Goal: Transaction & Acquisition: Purchase product/service

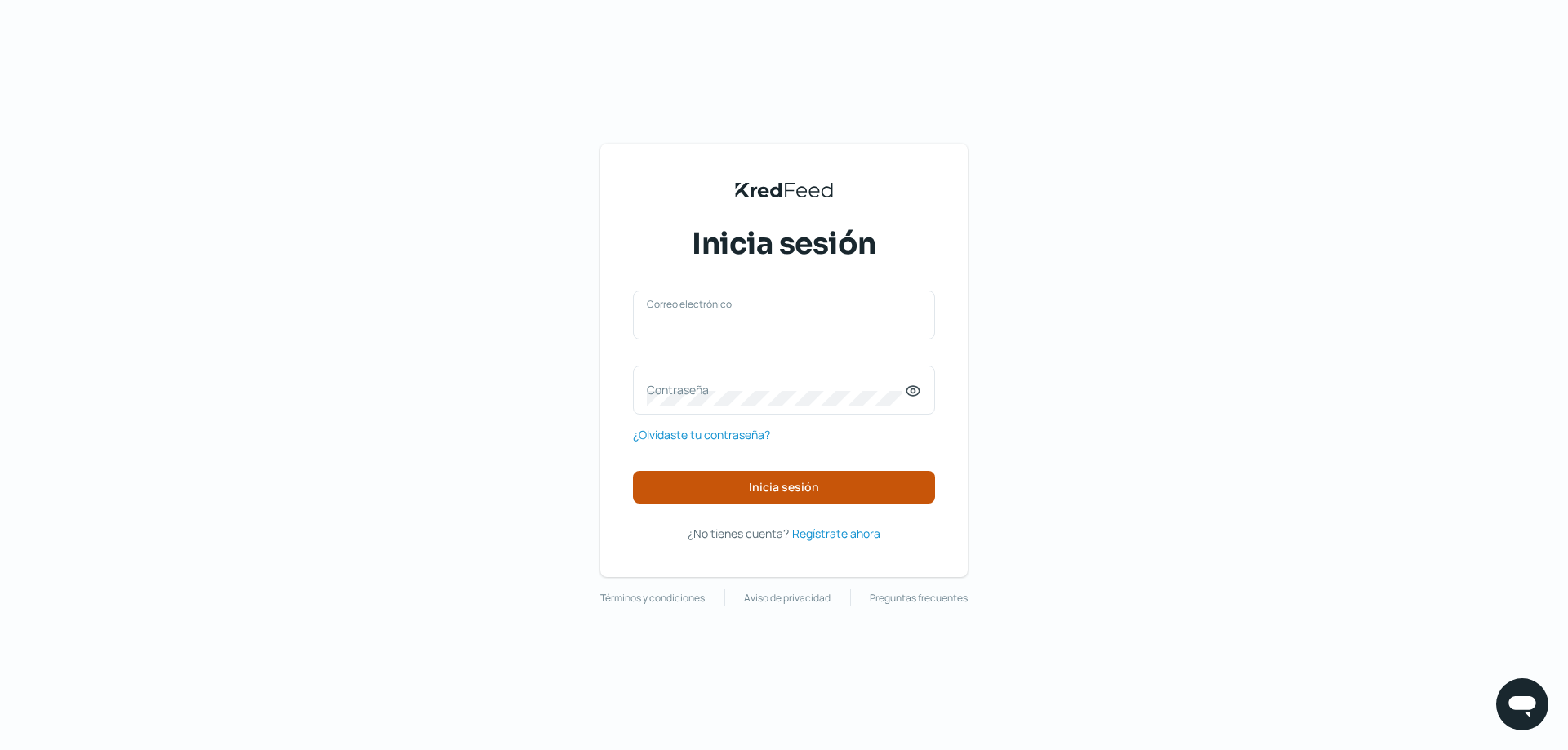
type input "[EMAIL_ADDRESS][DOMAIN_NAME]"
click at [775, 488] on span "Inicia sesión" at bounding box center [784, 487] width 70 height 11
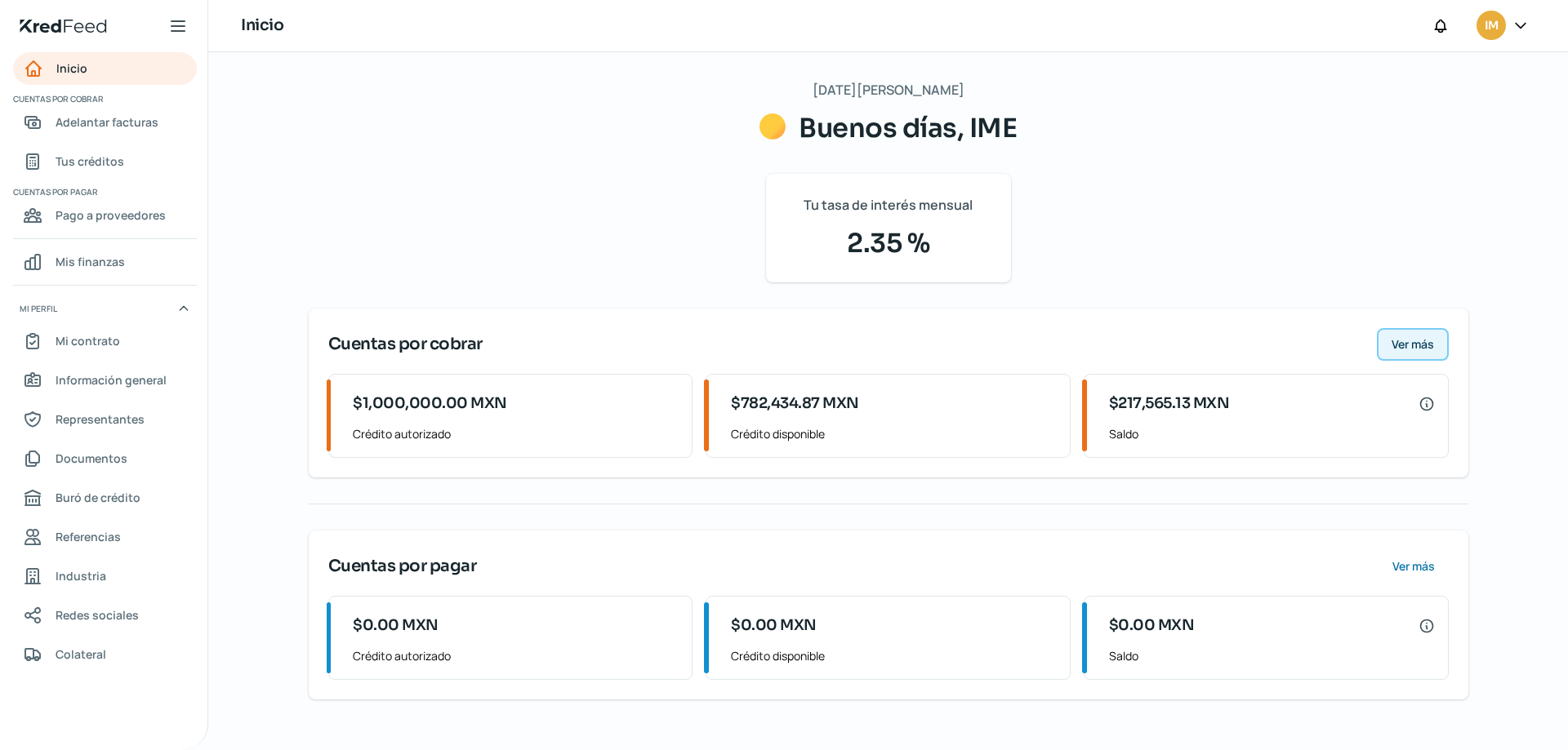
click at [1407, 347] on span "Ver más" at bounding box center [1412, 345] width 43 height 11
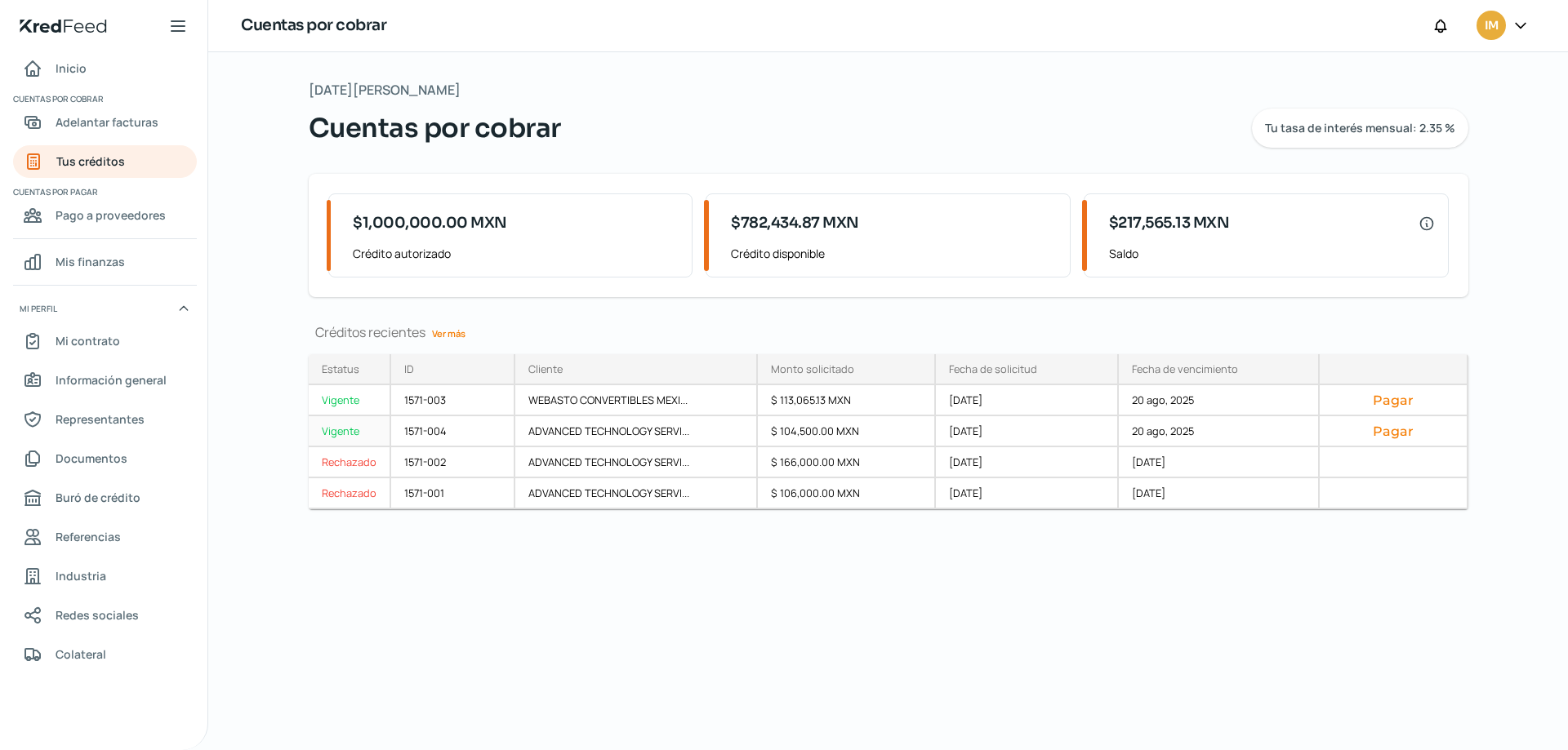
click at [1394, 440] on div "Pagar" at bounding box center [1393, 431] width 148 height 31
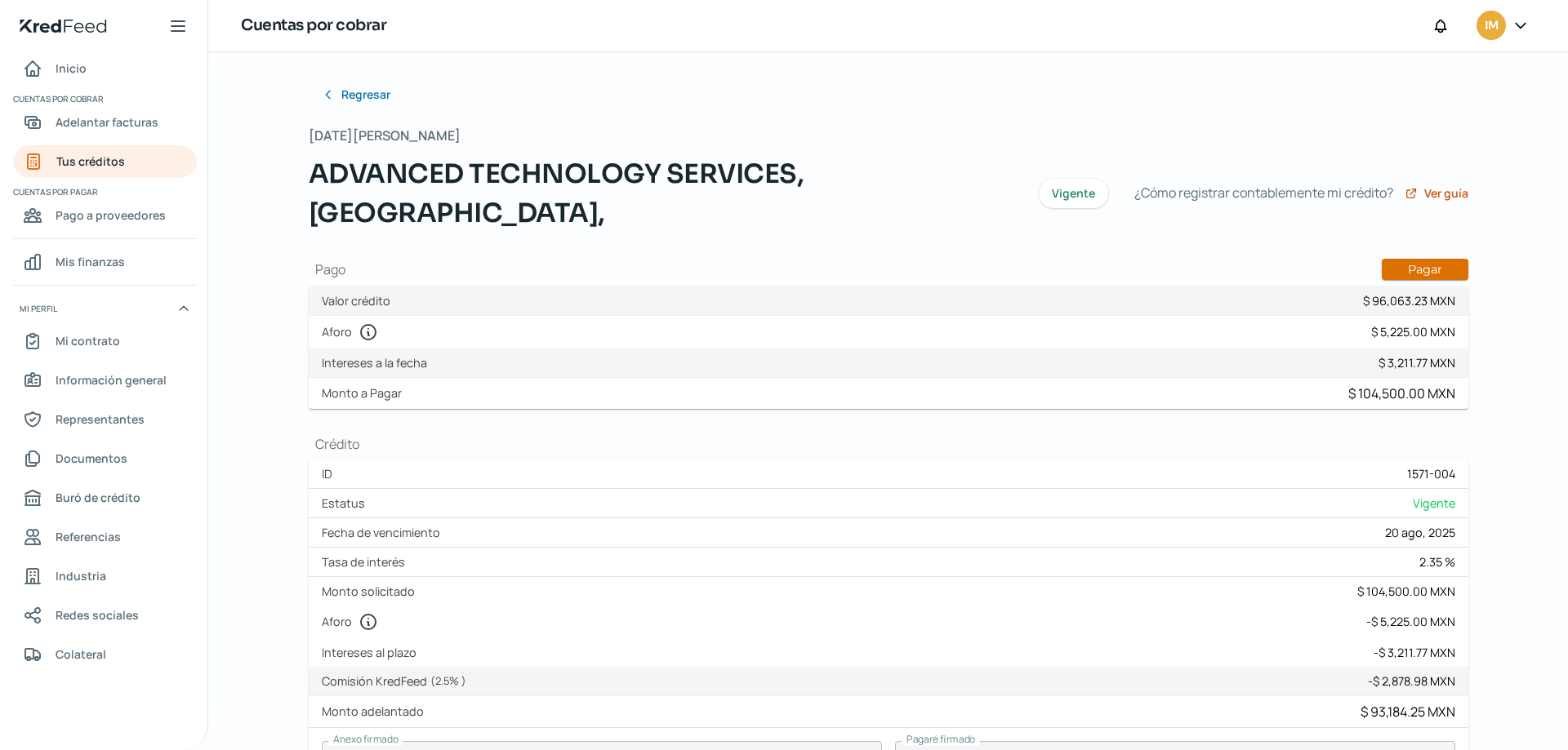
click at [1411, 259] on button "Pagar" at bounding box center [1425, 270] width 86 height 21
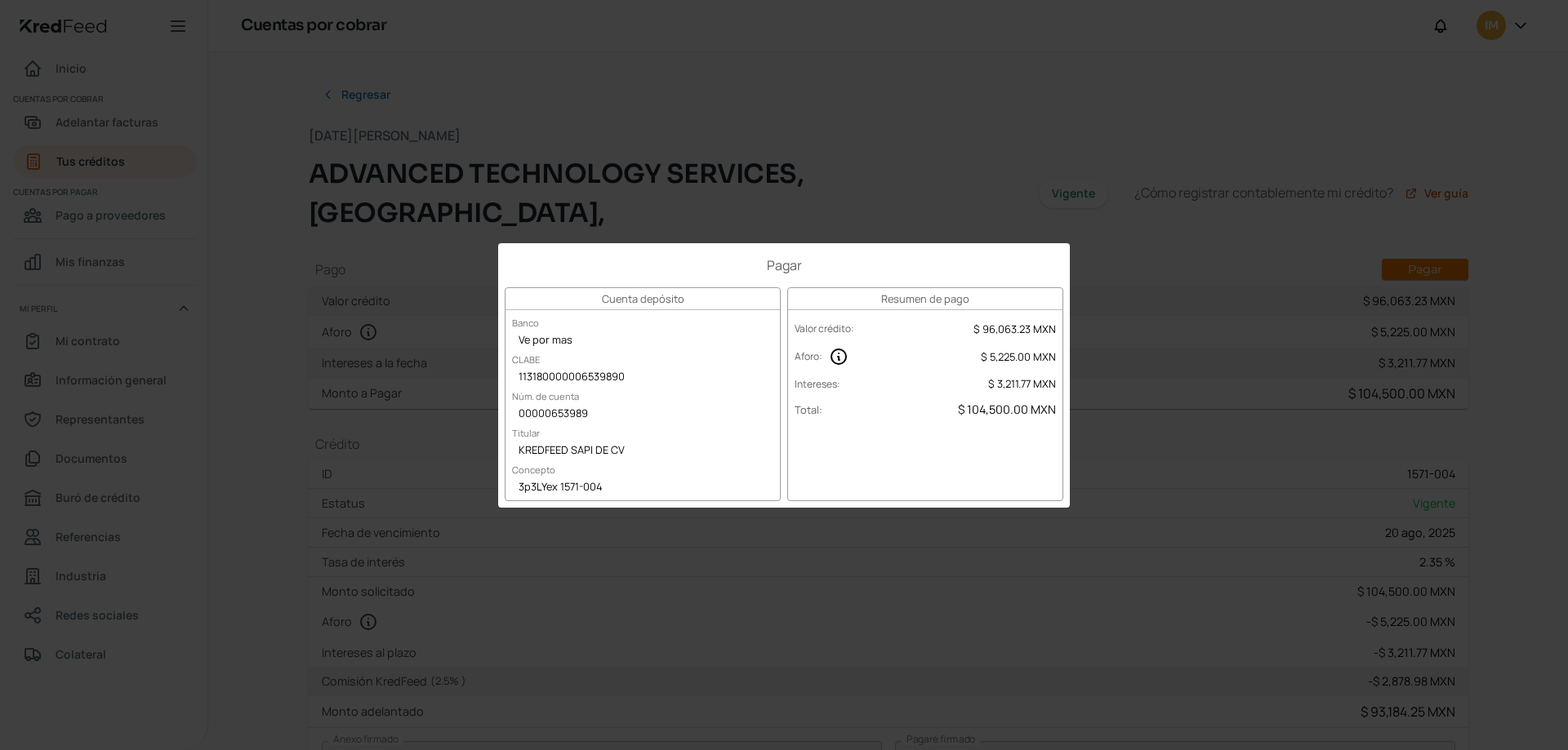
click at [973, 204] on div "Pagar Cuenta depósito Banco Ve por mas CLABE 113180000006539890 Núm. de cuenta …" at bounding box center [784, 375] width 1568 height 750
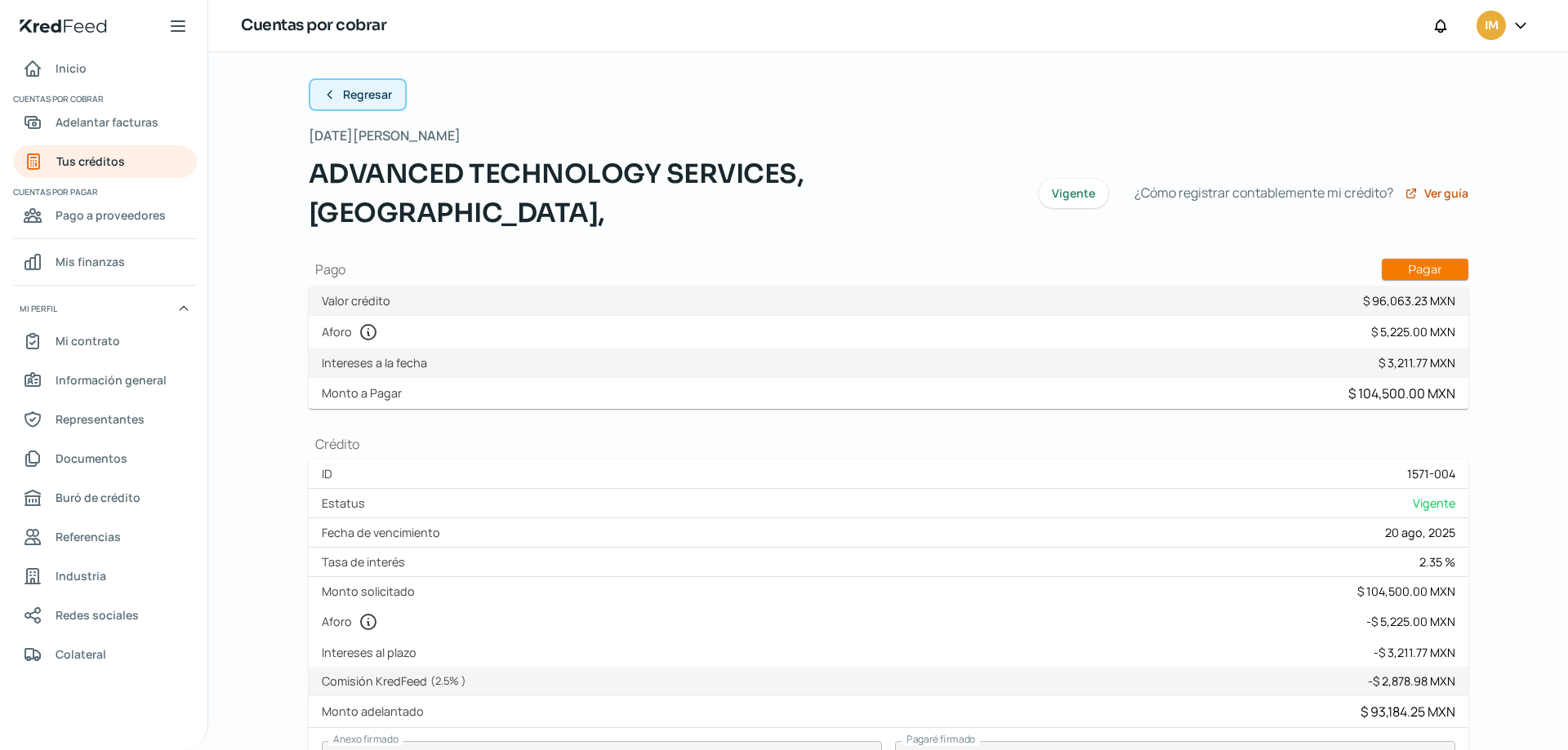
click at [347, 89] on span "Regresar" at bounding box center [368, 95] width 49 height 11
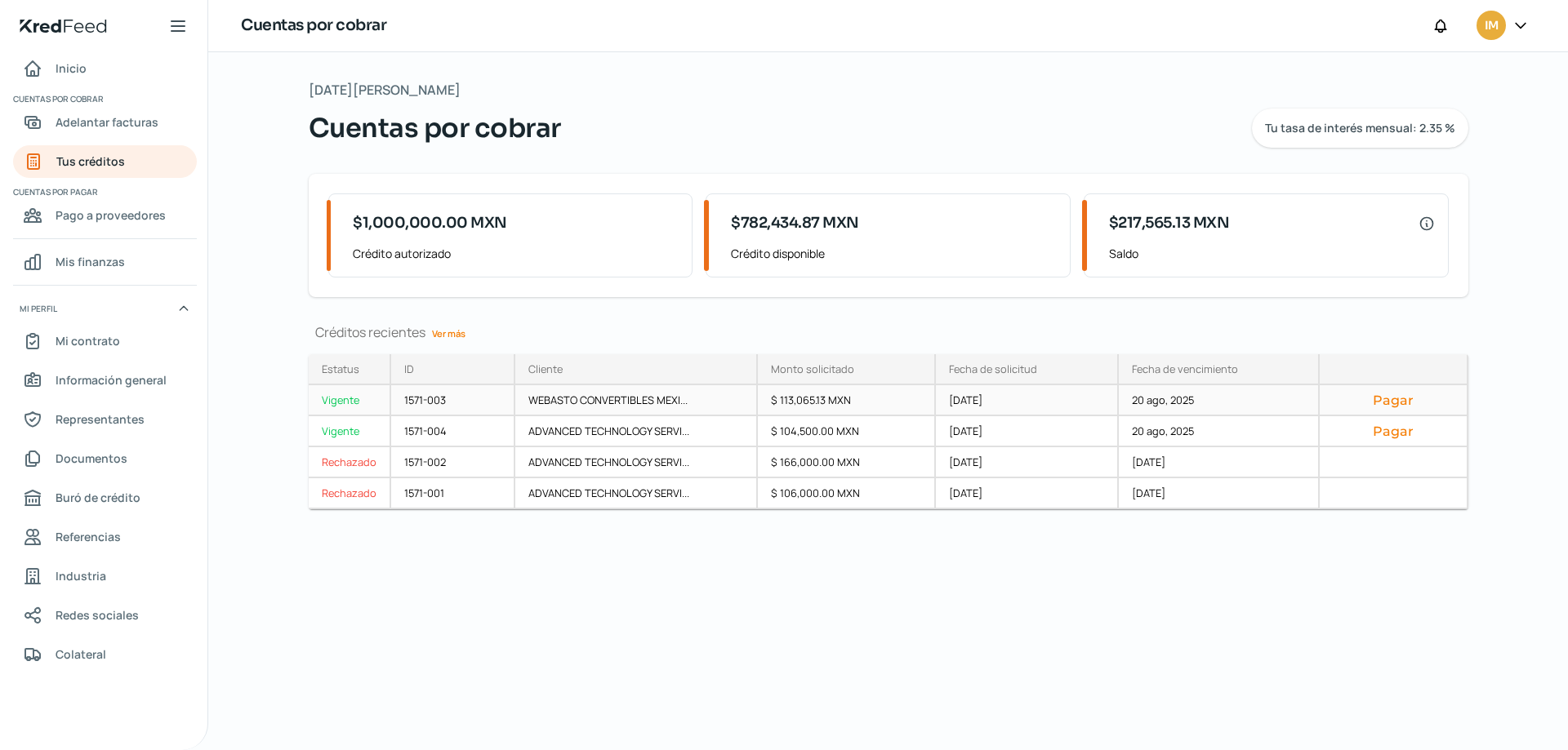
click at [1396, 406] on button "Pagar" at bounding box center [1392, 400] width 121 height 16
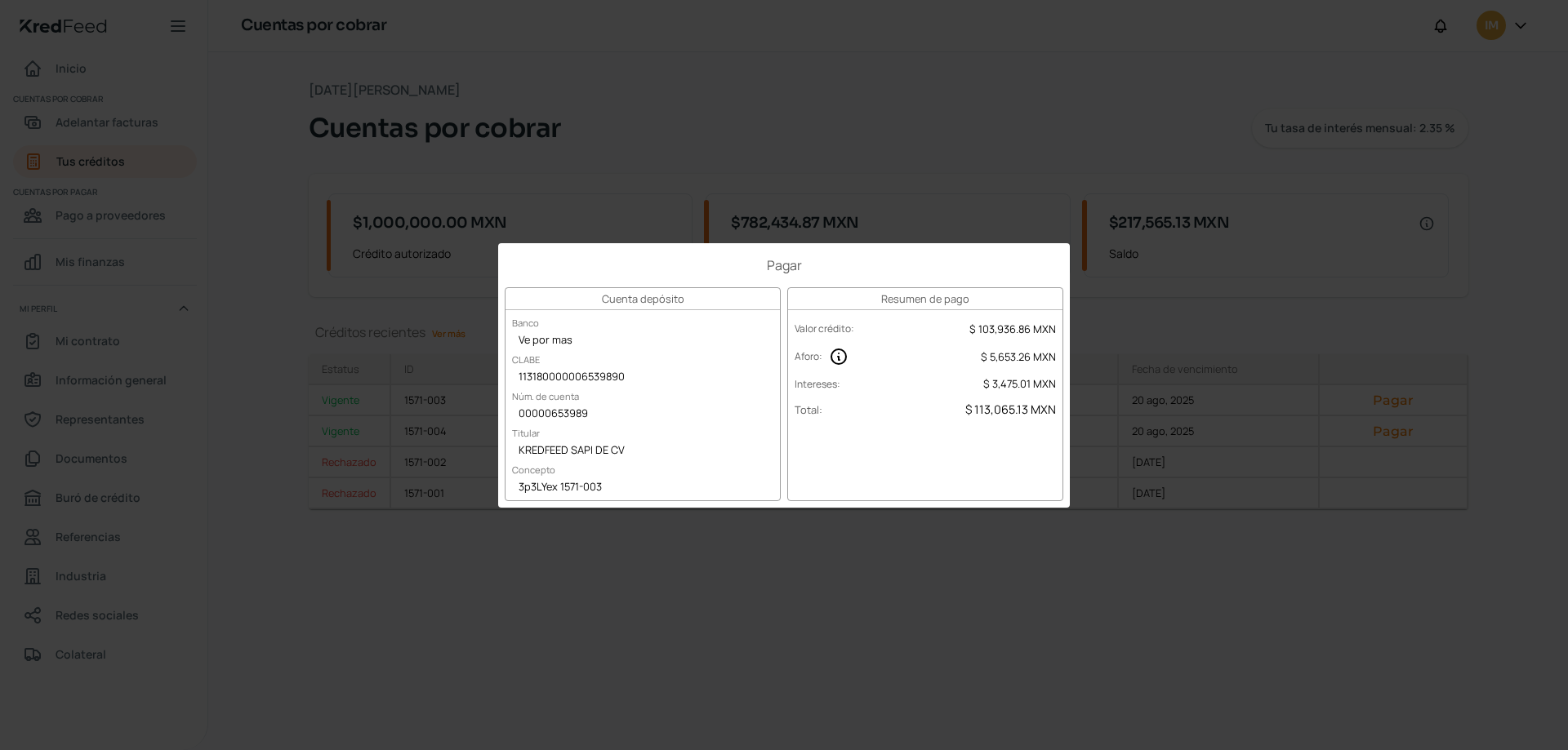
click at [1028, 600] on div "Pagar Cuenta depósito Banco Ve por mas CLABE 113180000006539890 Núm. de cuenta …" at bounding box center [784, 375] width 1568 height 750
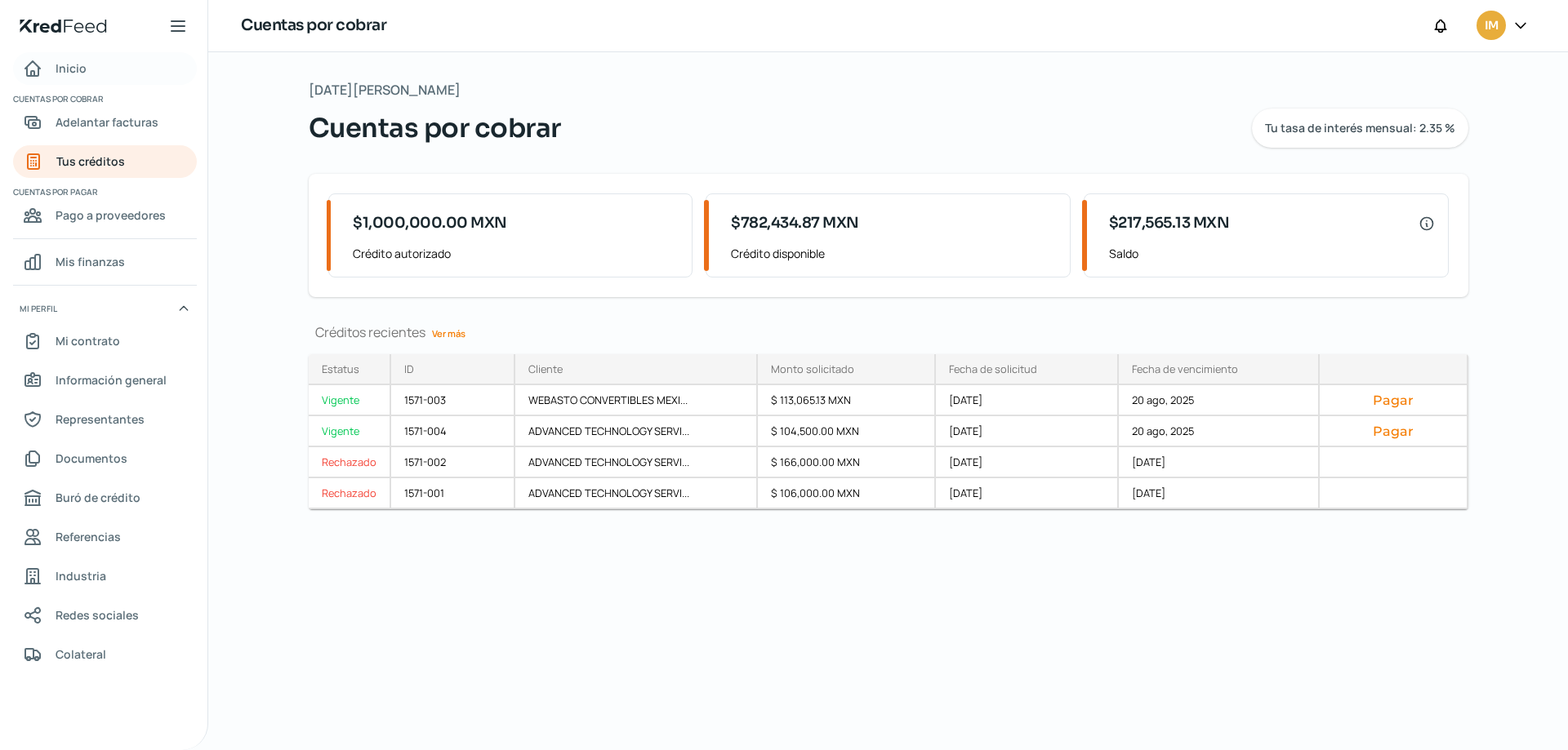
click at [79, 66] on span "Inicio" at bounding box center [70, 67] width 31 height 20
